Goal: Task Accomplishment & Management: Manage account settings

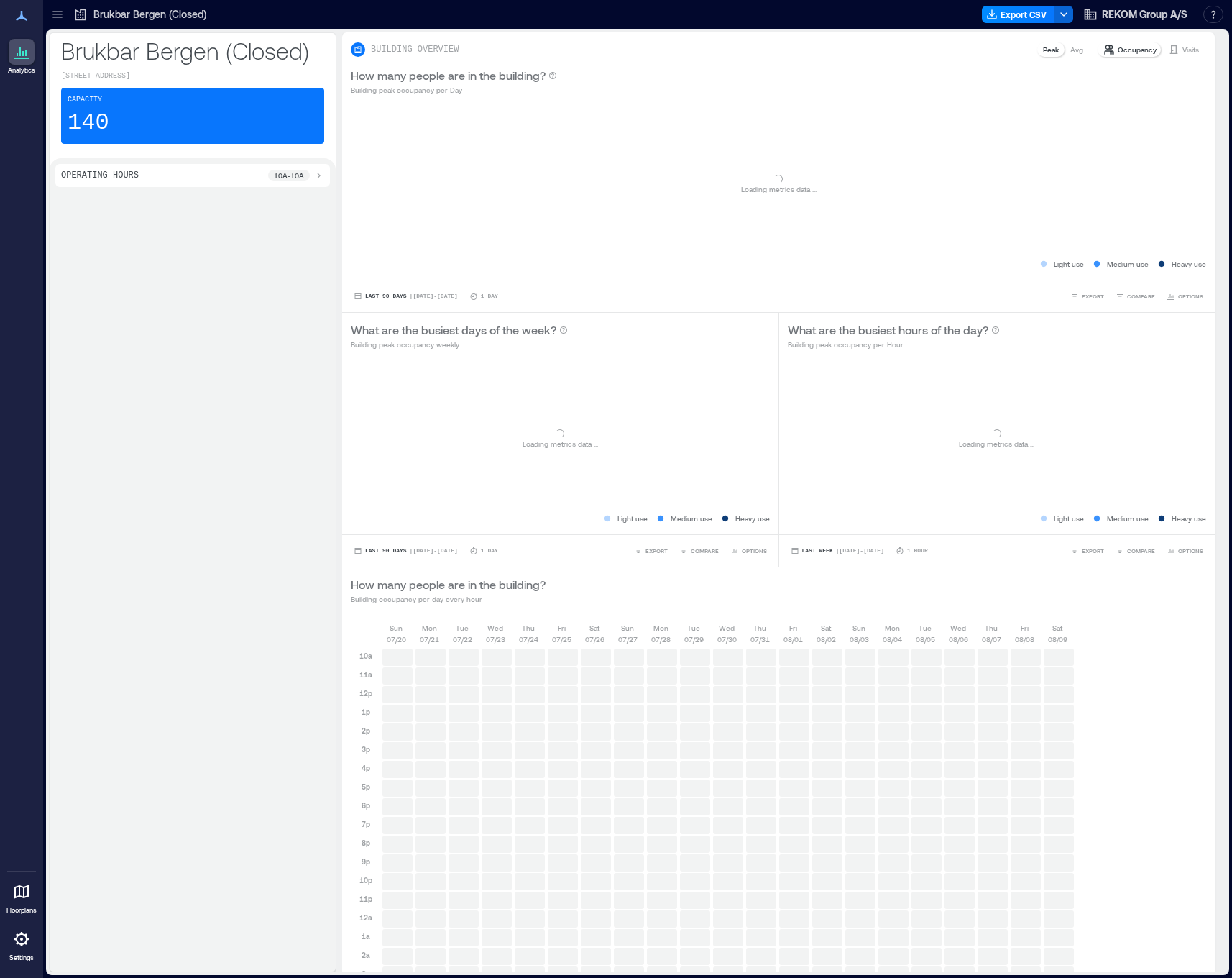
click at [62, 11] on icon at bounding box center [58, 11] width 10 height 2
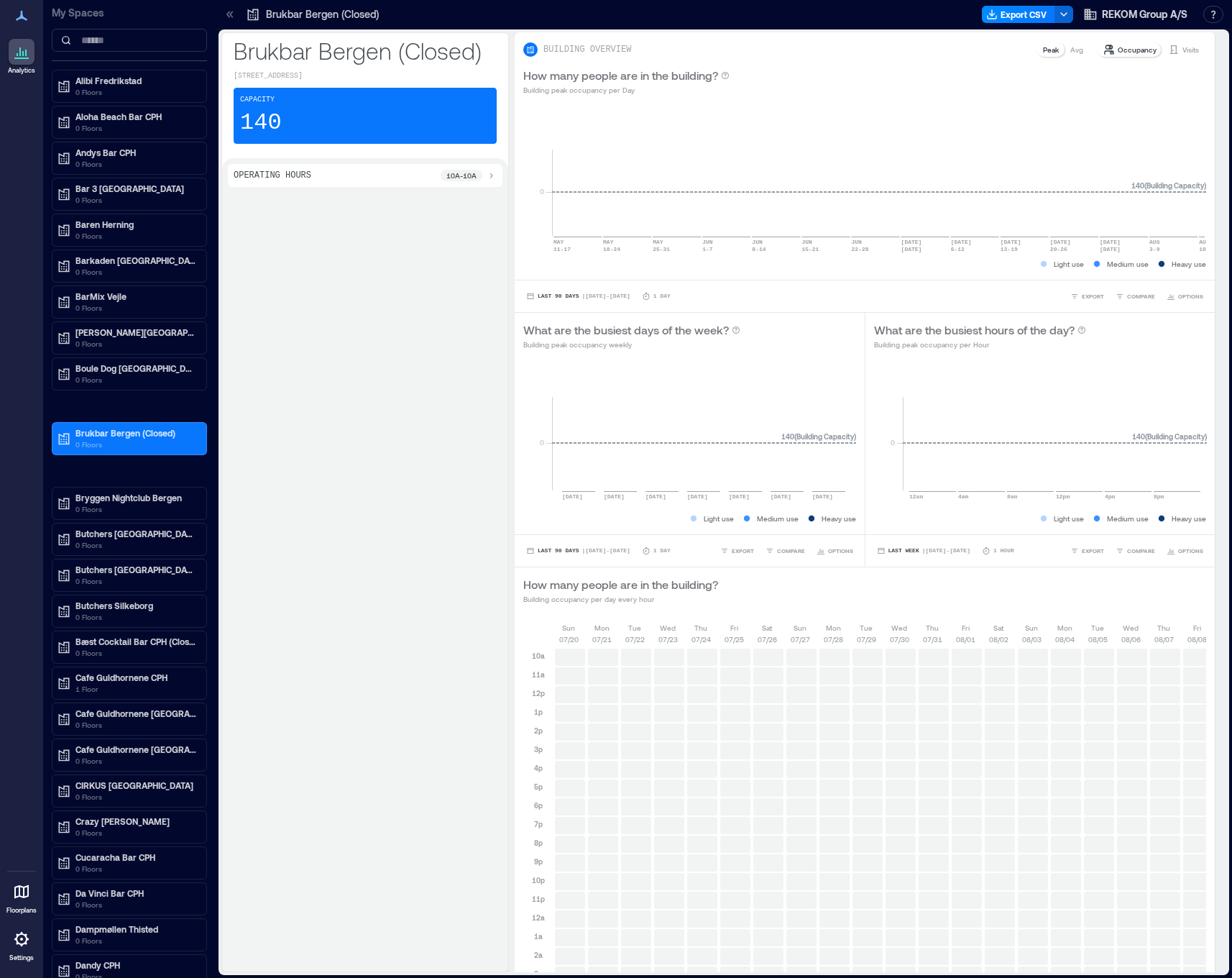
click at [28, 957] on p "Settings" at bounding box center [22, 958] width 24 height 9
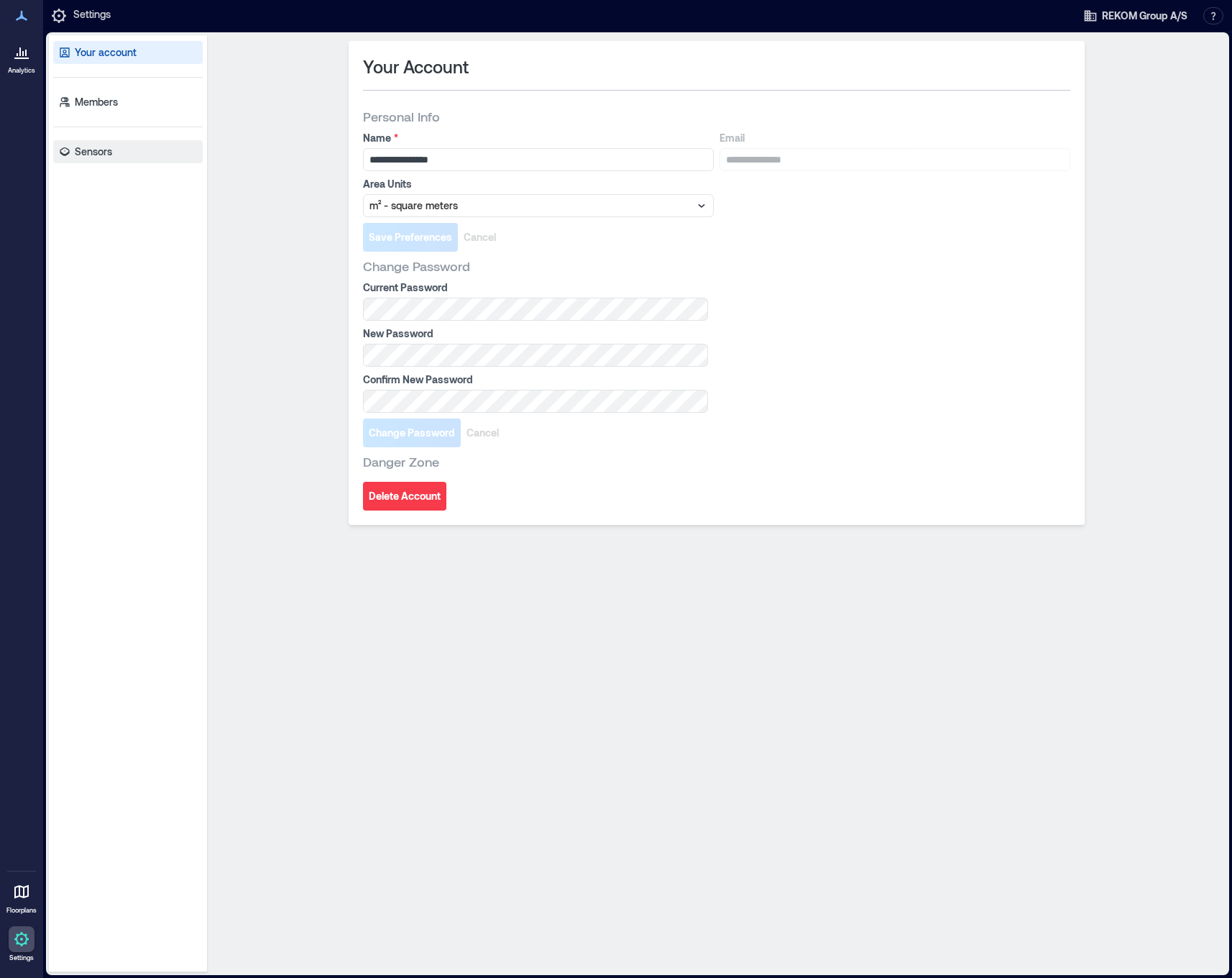
click at [123, 150] on link "Sensors" at bounding box center [128, 152] width 149 height 23
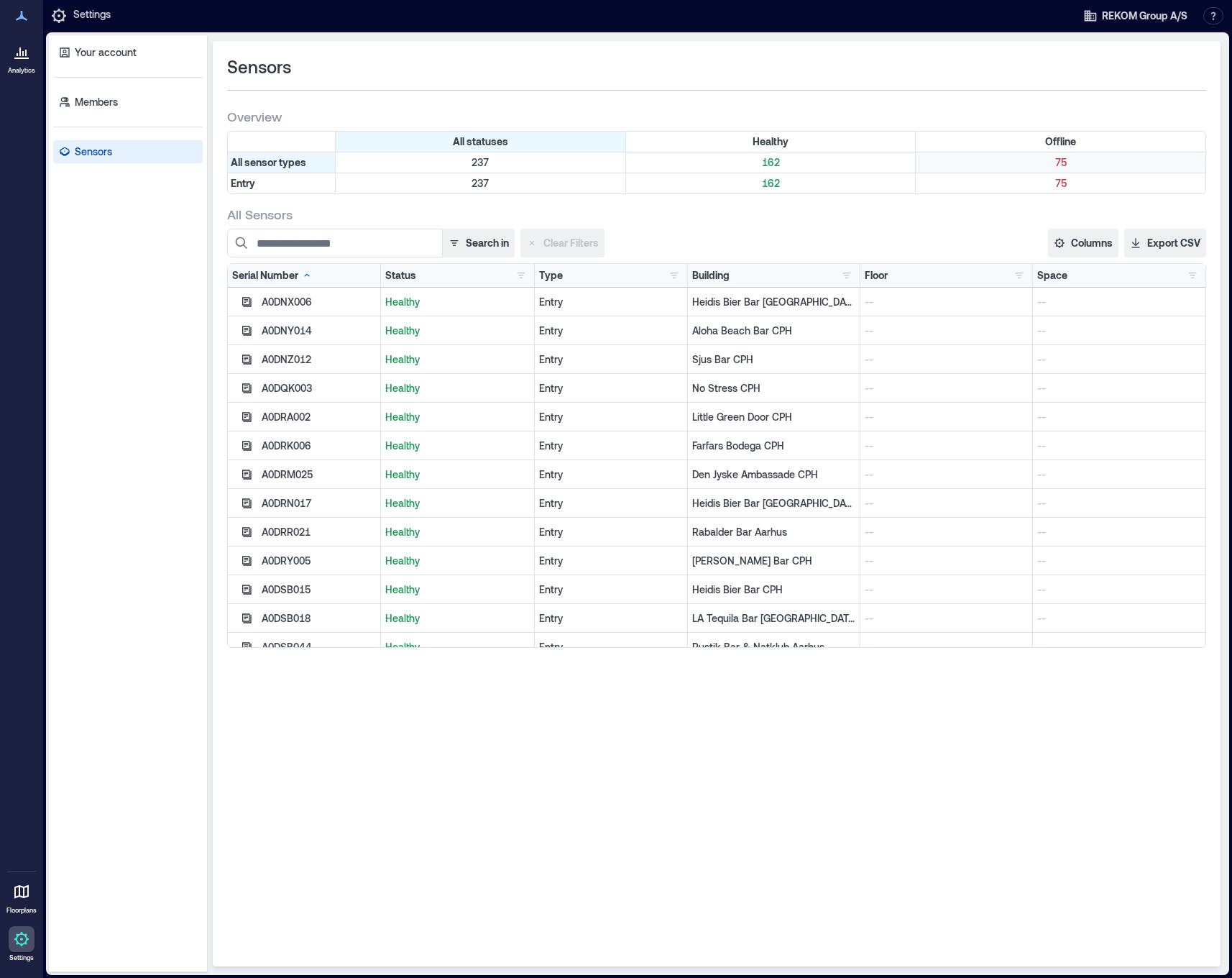
click at [1066, 165] on p "75" at bounding box center [1061, 162] width 284 height 15
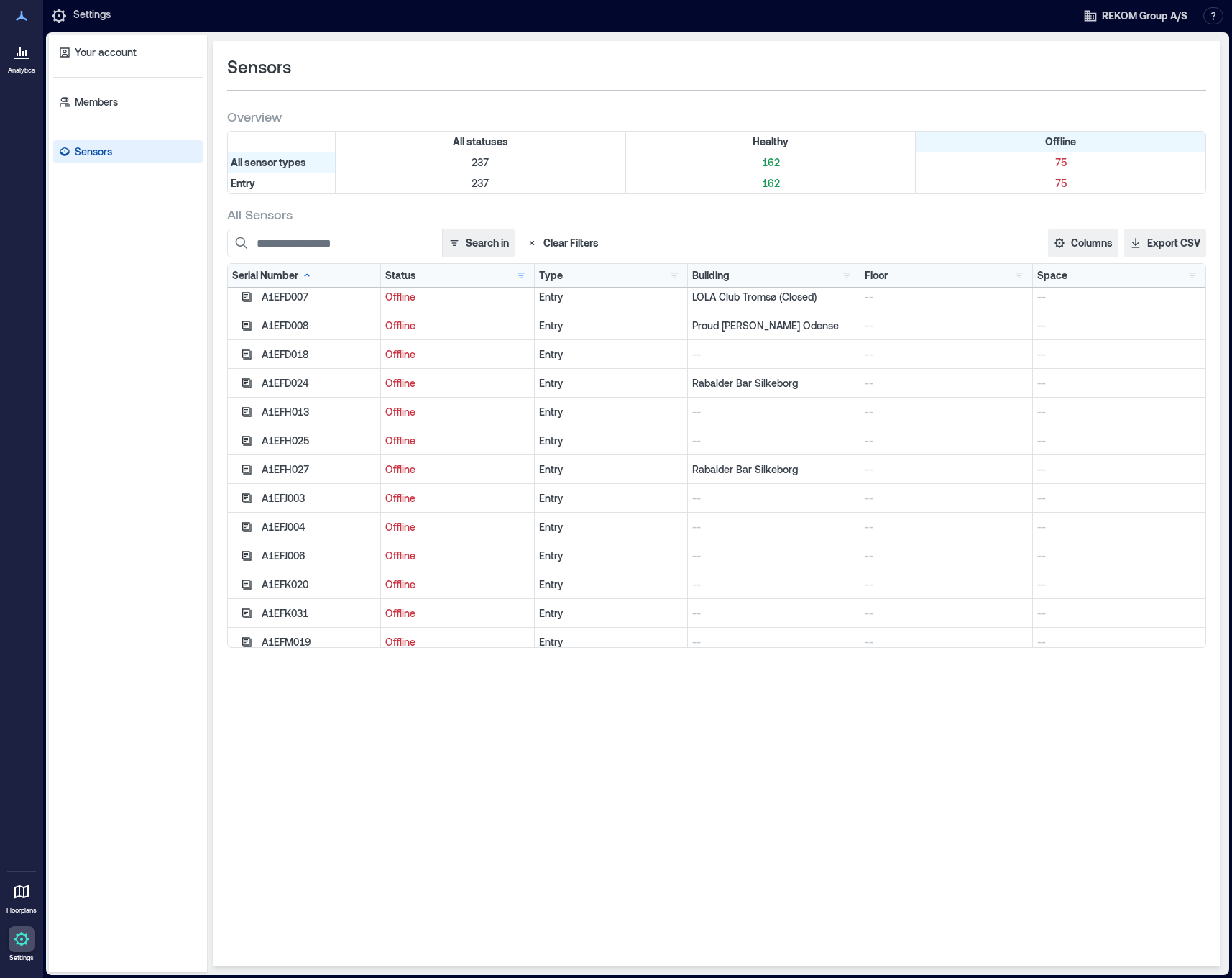
scroll to position [392, 0]
